Goal: Contribute content

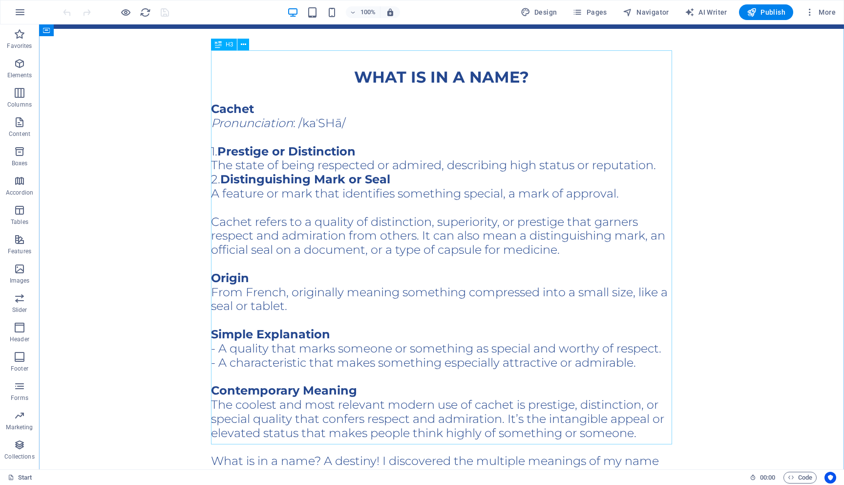
scroll to position [1906, 0]
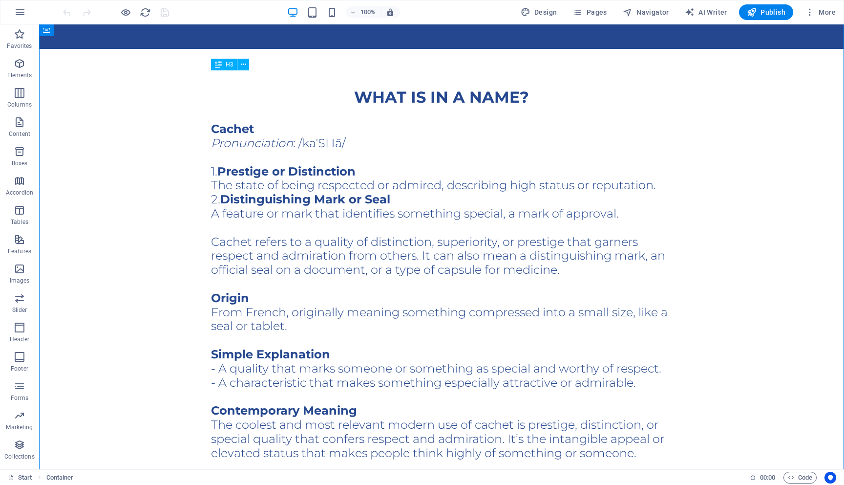
drag, startPoint x: 433, startPoint y: 190, endPoint x: 466, endPoint y: 188, distance: 33.3
click at [466, 189] on div "Cachet Pronunciation : /kaˈSHā/ 1. Prestige or Distinction The state of being r…" at bounding box center [441, 319] width 461 height 394
click at [466, 188] on div "Cachet Pronunciation : /kaˈSHā/ 1. Prestige or Distinction The state of being r…" at bounding box center [441, 319] width 461 height 394
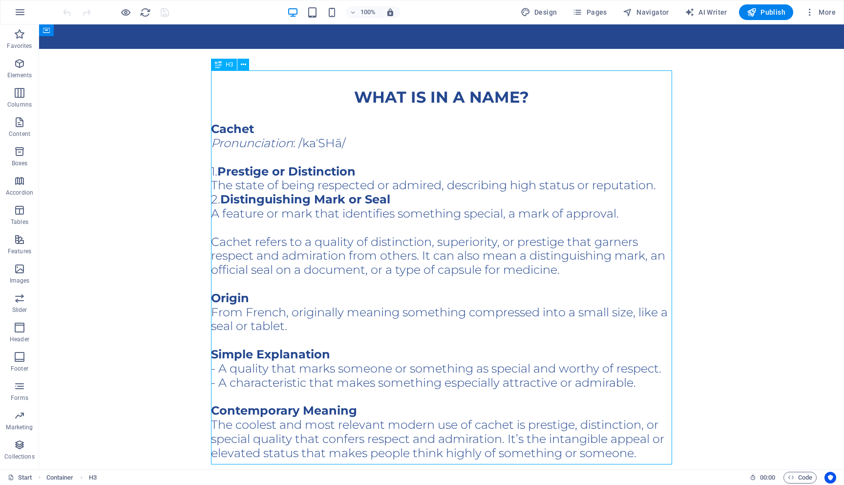
click at [466, 188] on div "Cachet Pronunciation : /kaˈSHā/ 1. Prestige or Distinction The state of being r…" at bounding box center [441, 319] width 461 height 394
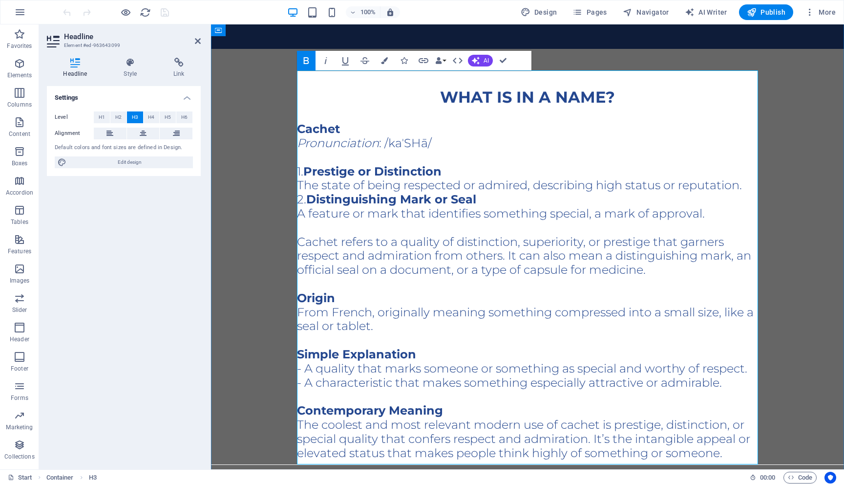
click at [517, 190] on h3 "Cachet Pronunciation : /kaˈSHā/ 1. Prestige or Distinction The state of being r…" at bounding box center [527, 319] width 461 height 394
drag, startPoint x: 525, startPoint y: 191, endPoint x: 583, endPoint y: 193, distance: 58.2
click at [583, 193] on h3 "Cachet Pronunciation : /kaˈSHā/ 1. Prestige or Distinction The state of being r…" at bounding box center [527, 319] width 461 height 394
click at [784, 183] on div "What is in a name? Cachet Pronunciation : /kaˈSHā/ 1. Prestige or Distinction T…" at bounding box center [527, 460] width 633 height 823
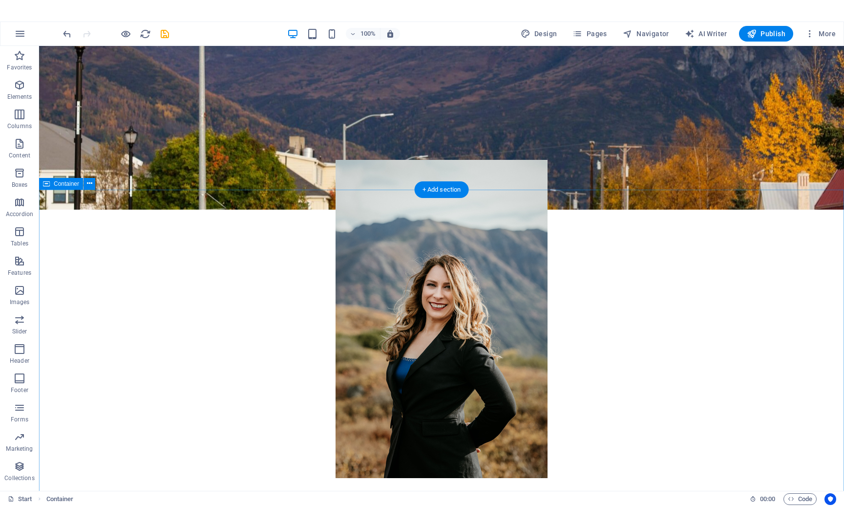
scroll to position [0, 0]
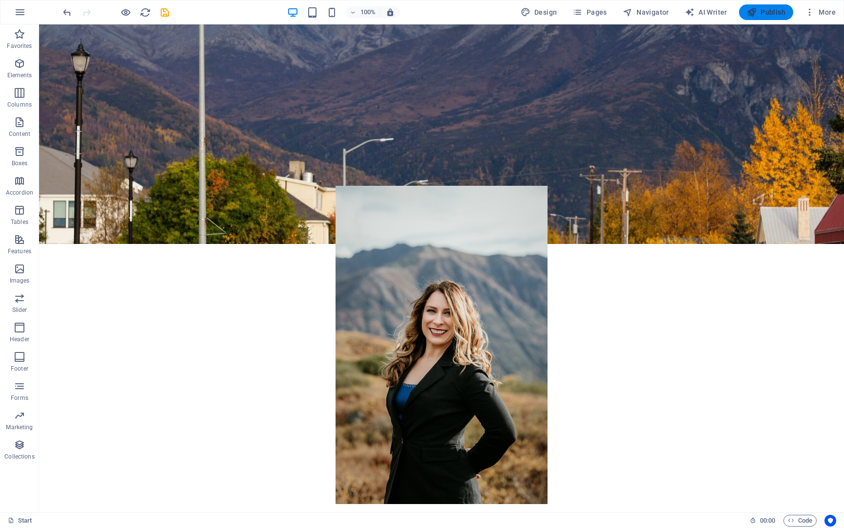
click at [763, 12] on span "Publish" at bounding box center [766, 12] width 39 height 10
